Goal: Check status: Check status

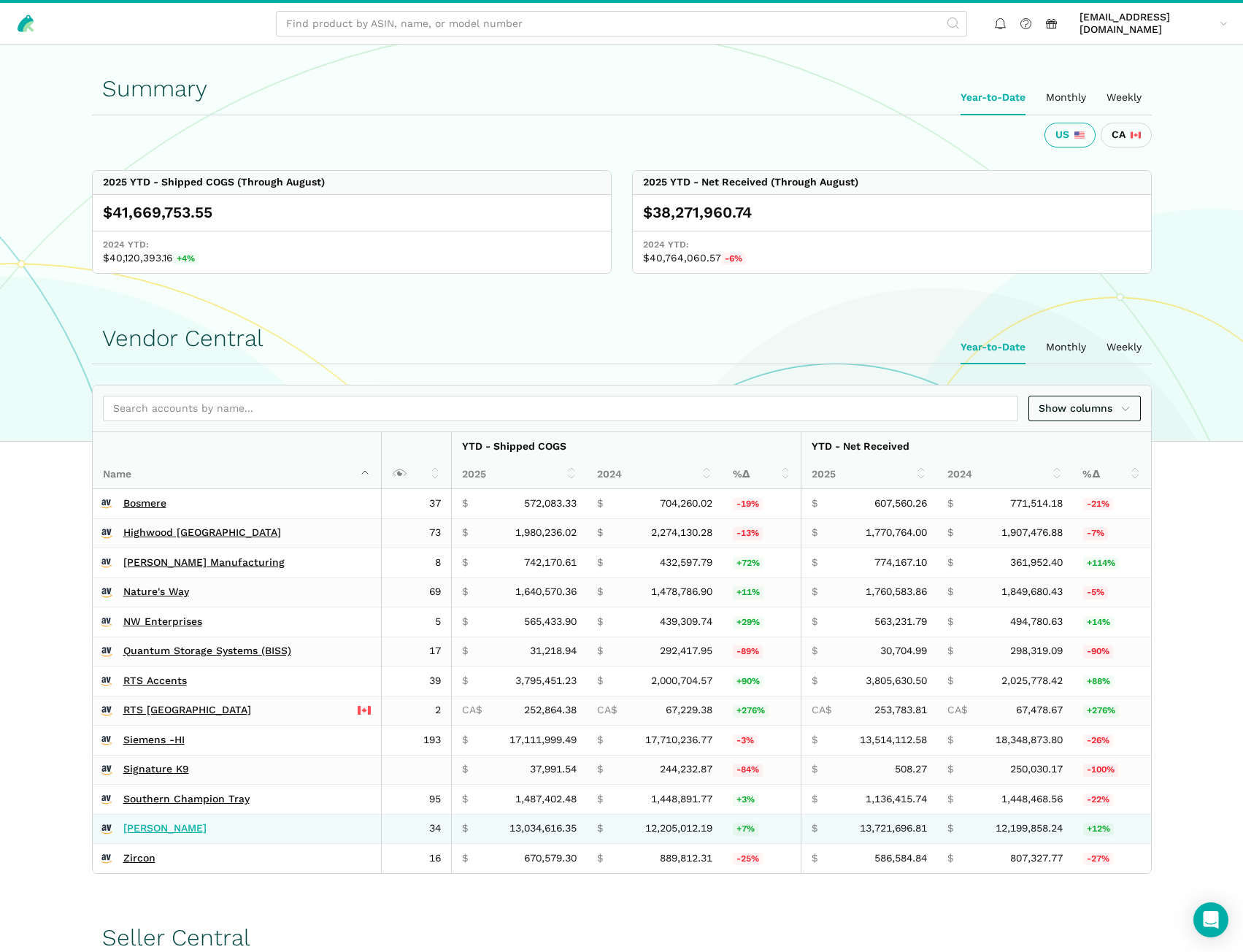
click at [139, 823] on link "[PERSON_NAME]" at bounding box center [165, 828] width 83 height 13
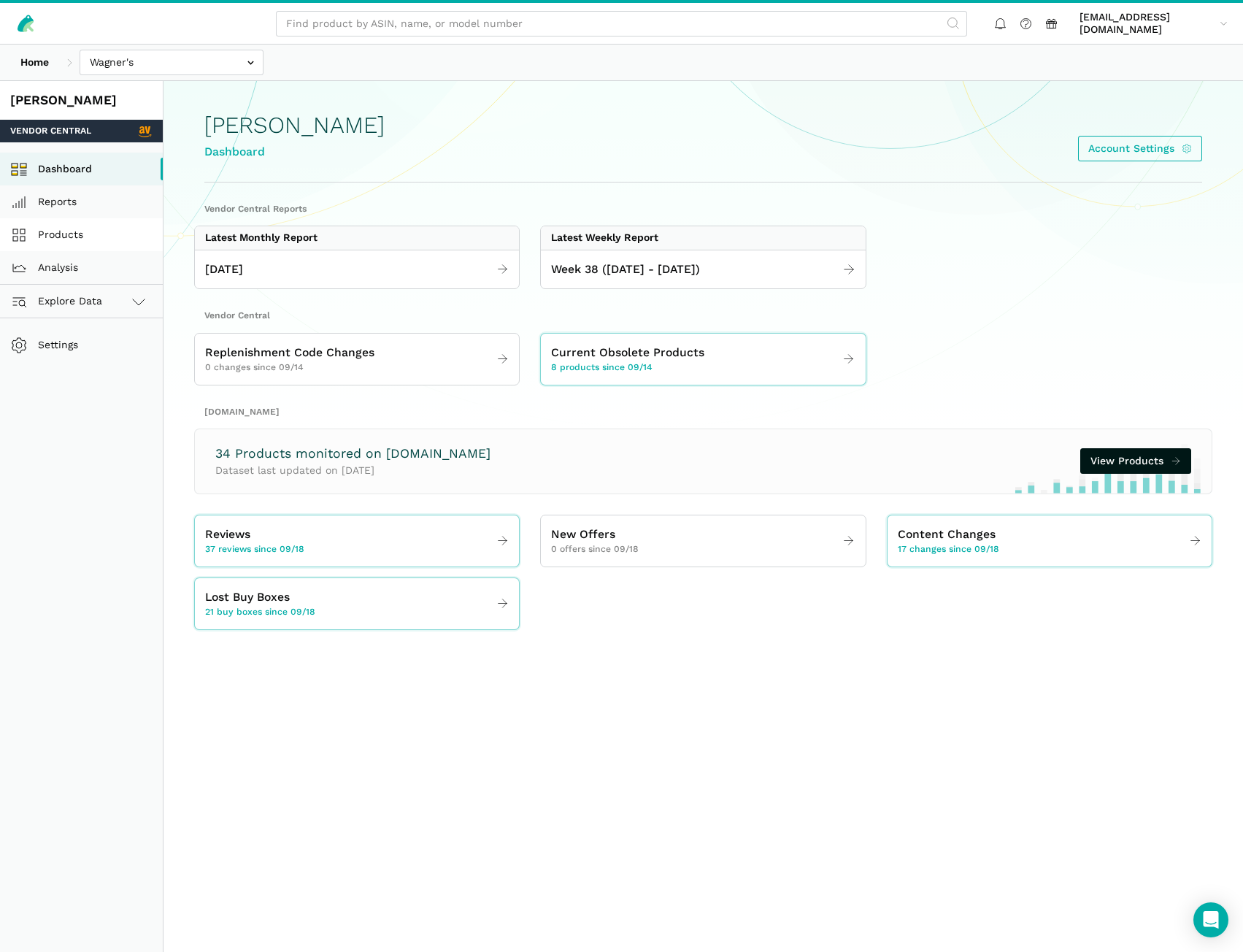
click at [74, 233] on link "Products" at bounding box center [82, 235] width 163 height 33
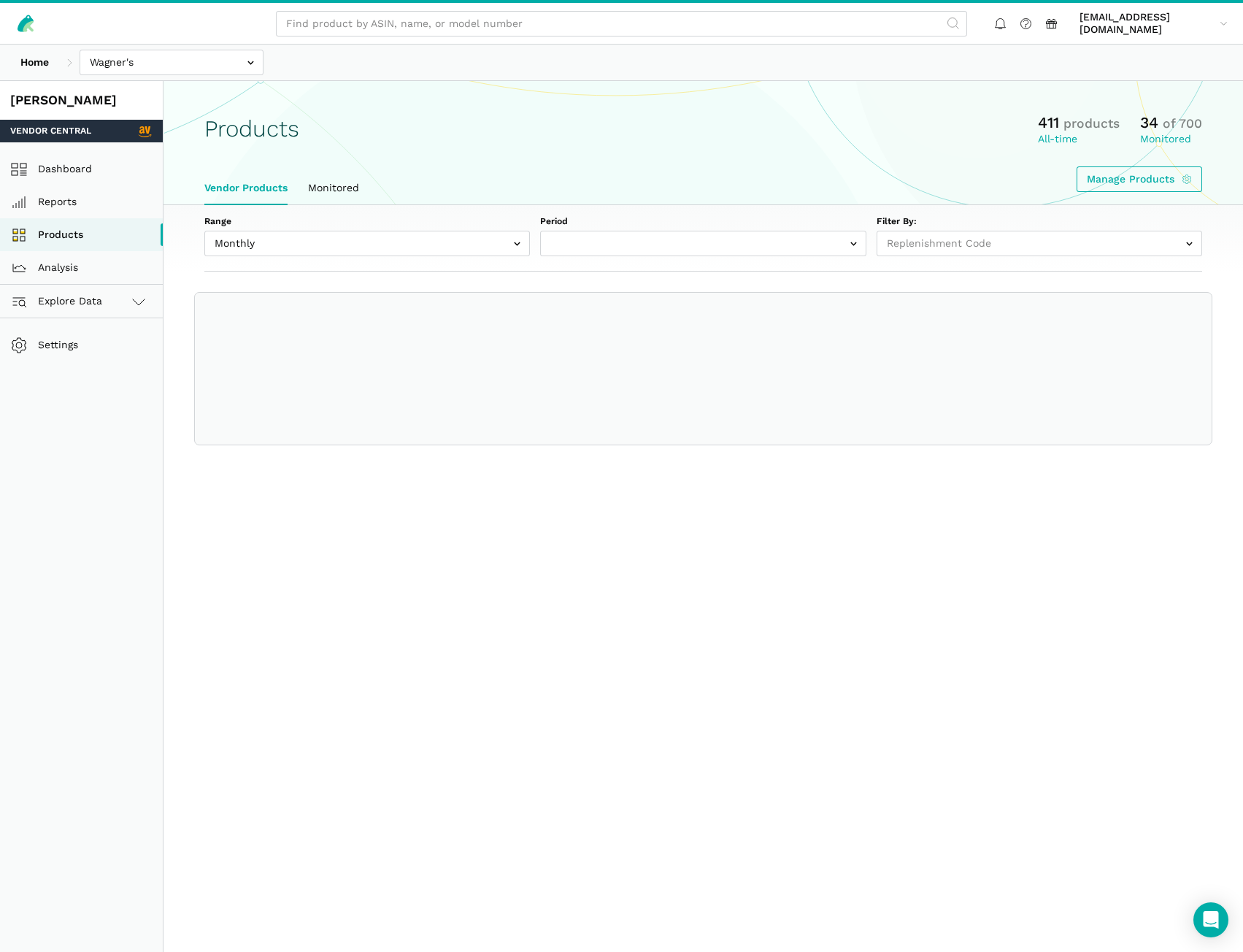
select select
select select "Monthly|2025-08-01"
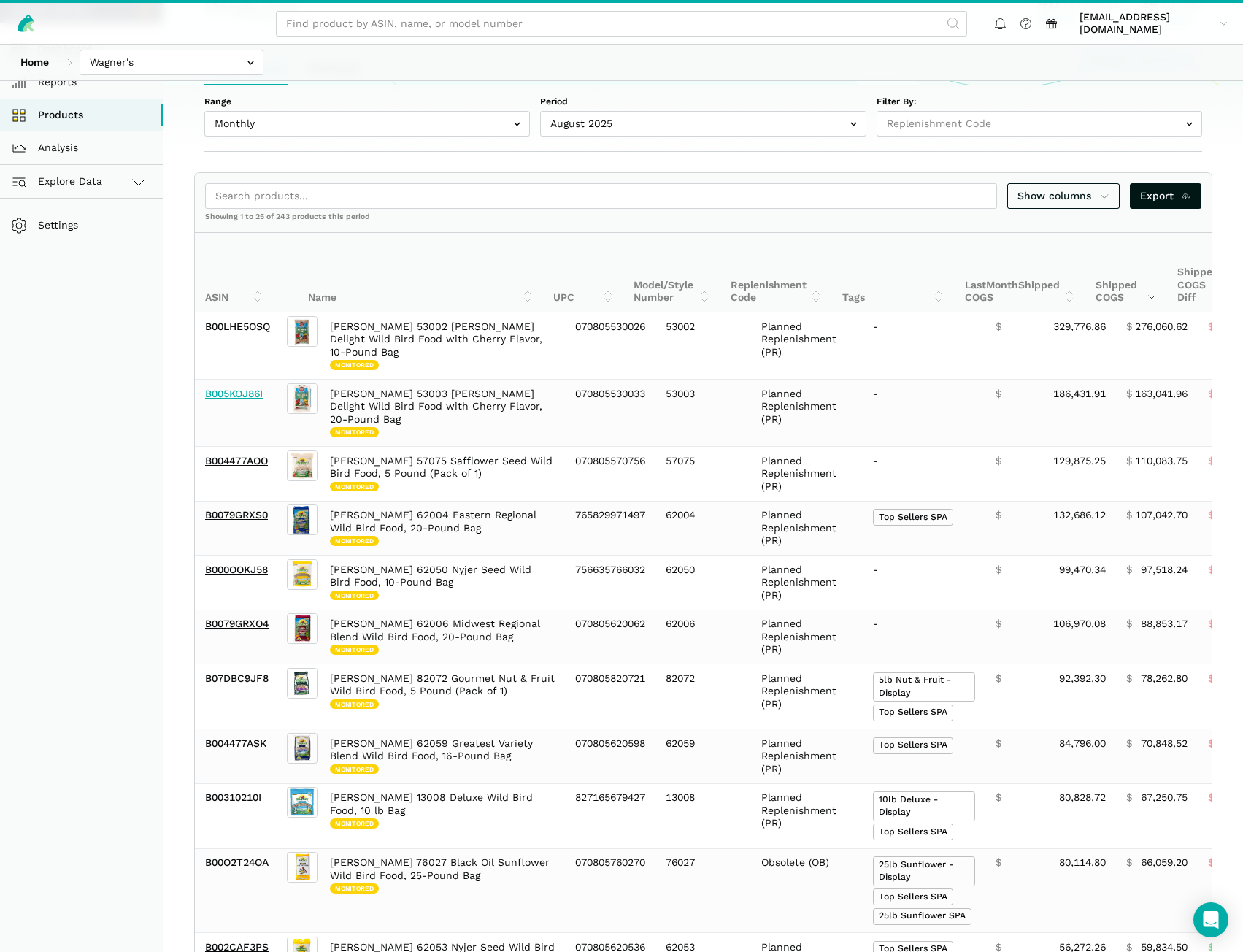
scroll to position [146, 0]
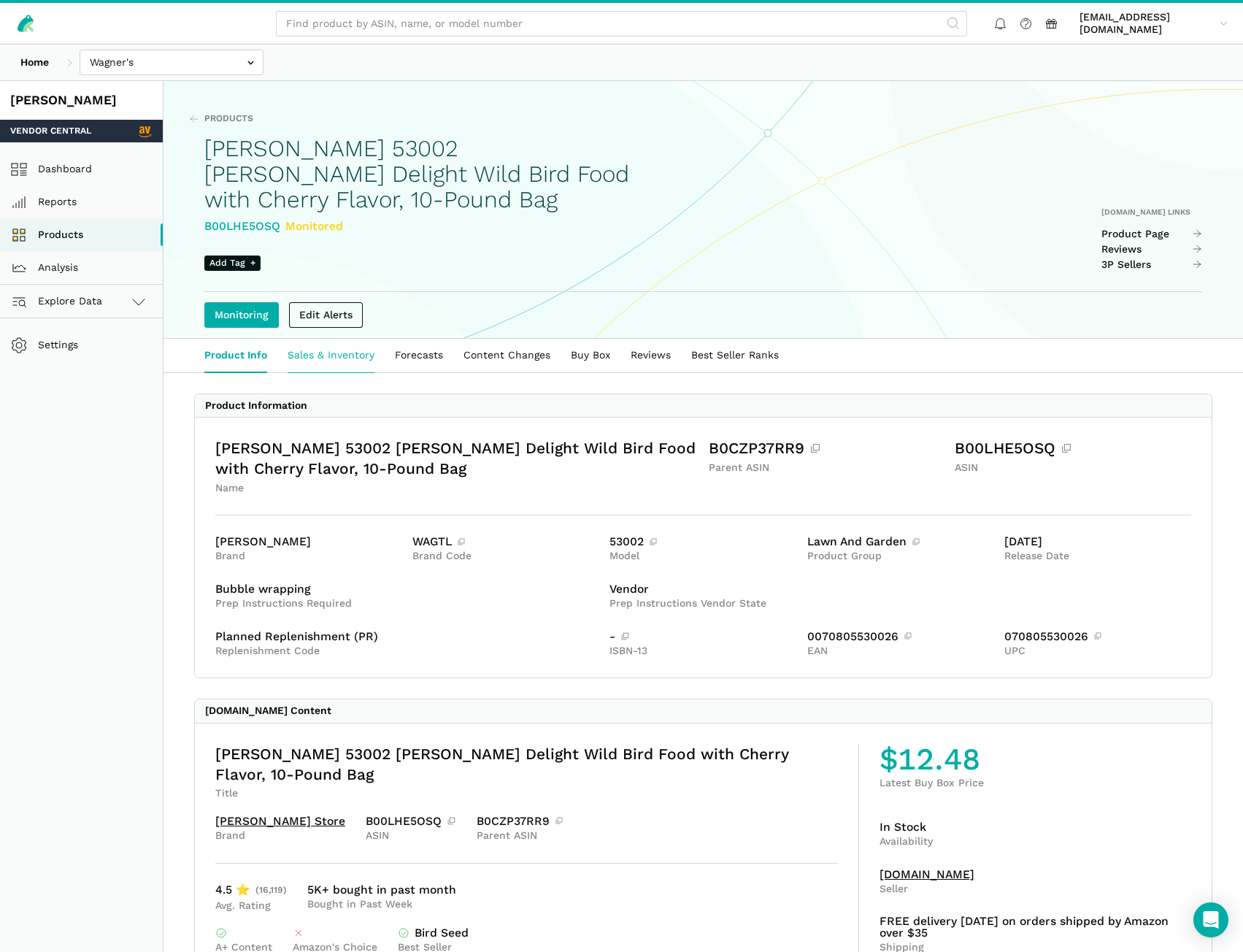
click at [334, 369] on link "Sales & Inventory" at bounding box center [330, 356] width 107 height 34
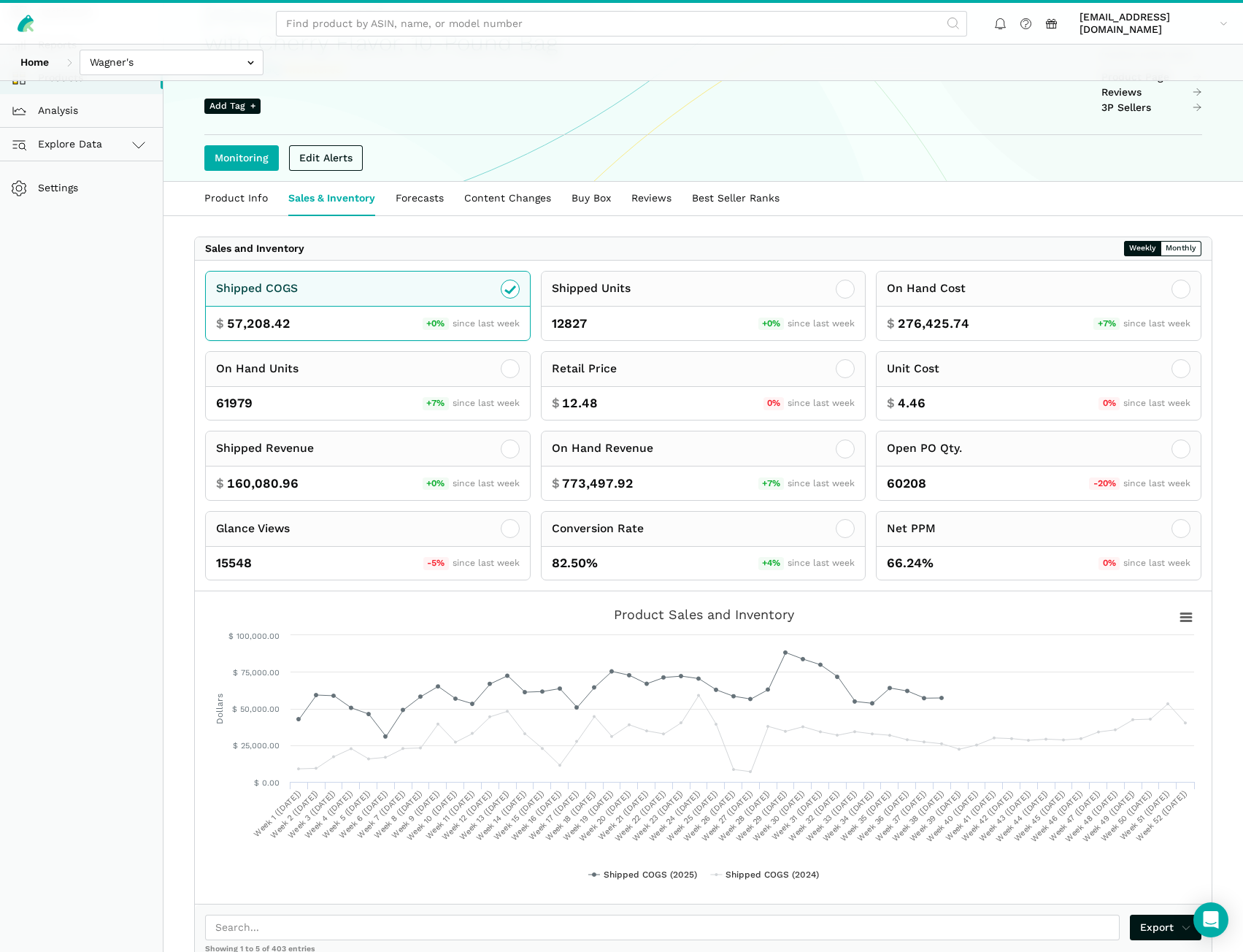
scroll to position [219, 0]
